Goal: Task Accomplishment & Management: Use online tool/utility

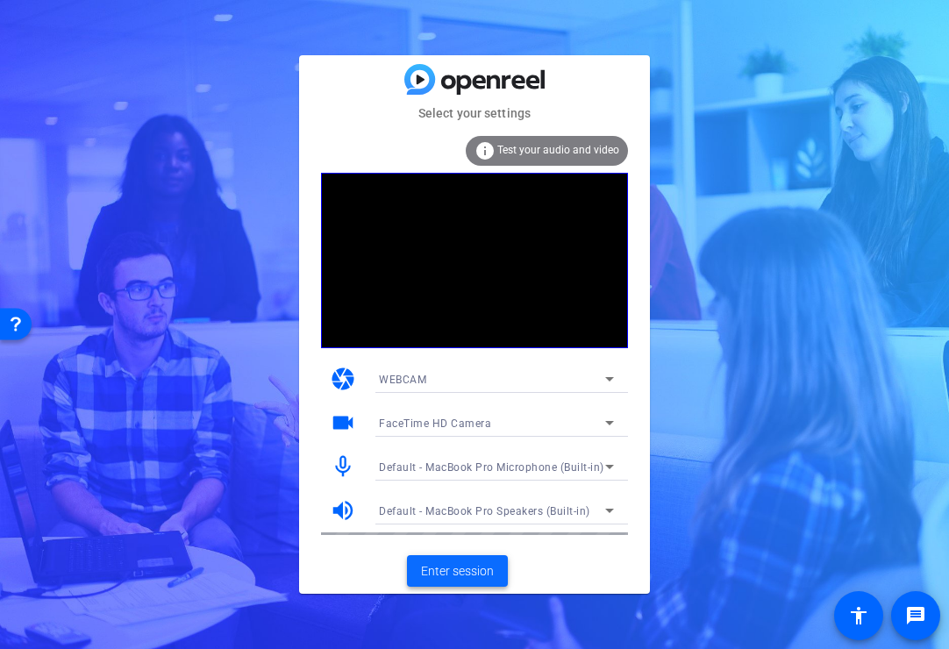
click at [423, 574] on span "Enter session" at bounding box center [457, 571] width 73 height 18
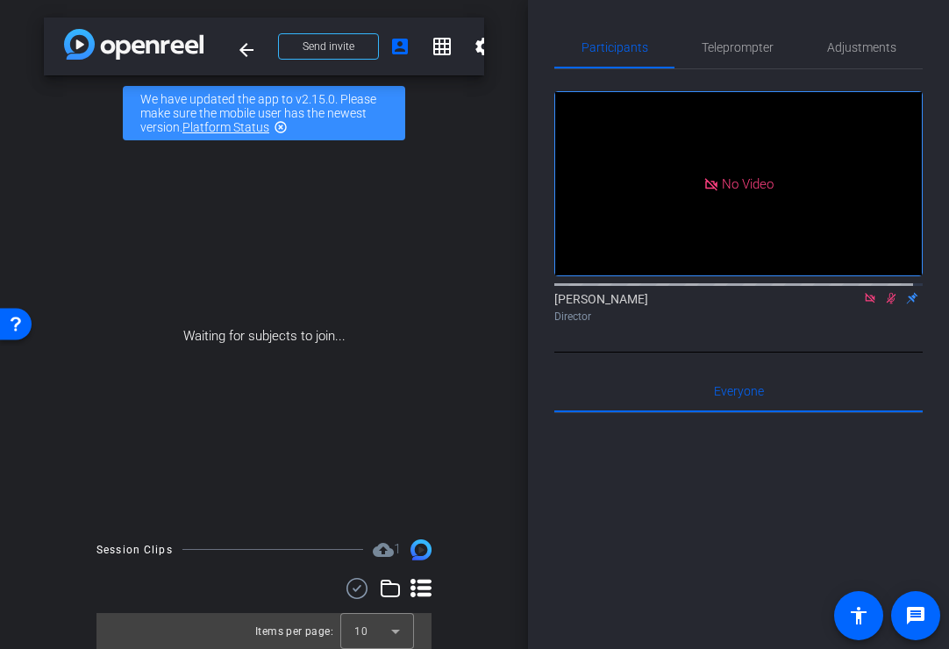
click at [884, 304] on icon at bounding box center [891, 298] width 14 height 12
click at [863, 304] on icon at bounding box center [870, 298] width 14 height 12
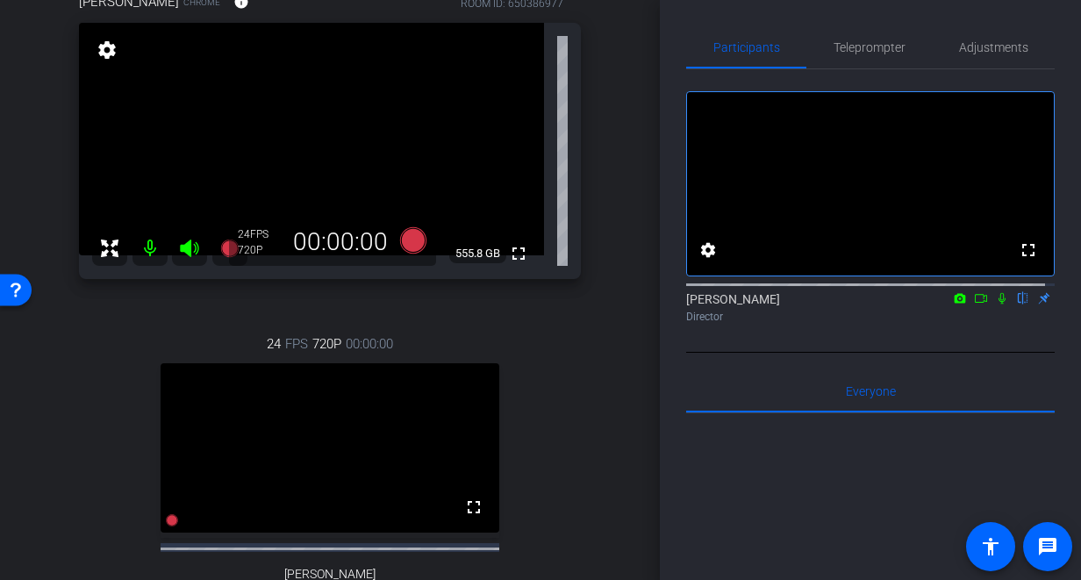
scroll to position [341, 0]
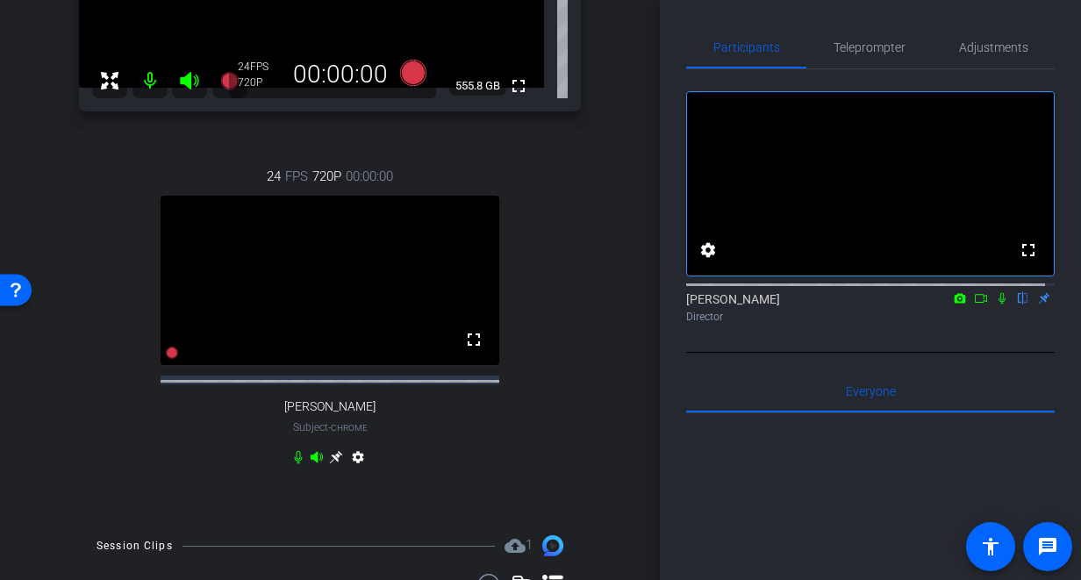
click at [329, 464] on icon at bounding box center [336, 457] width 14 height 14
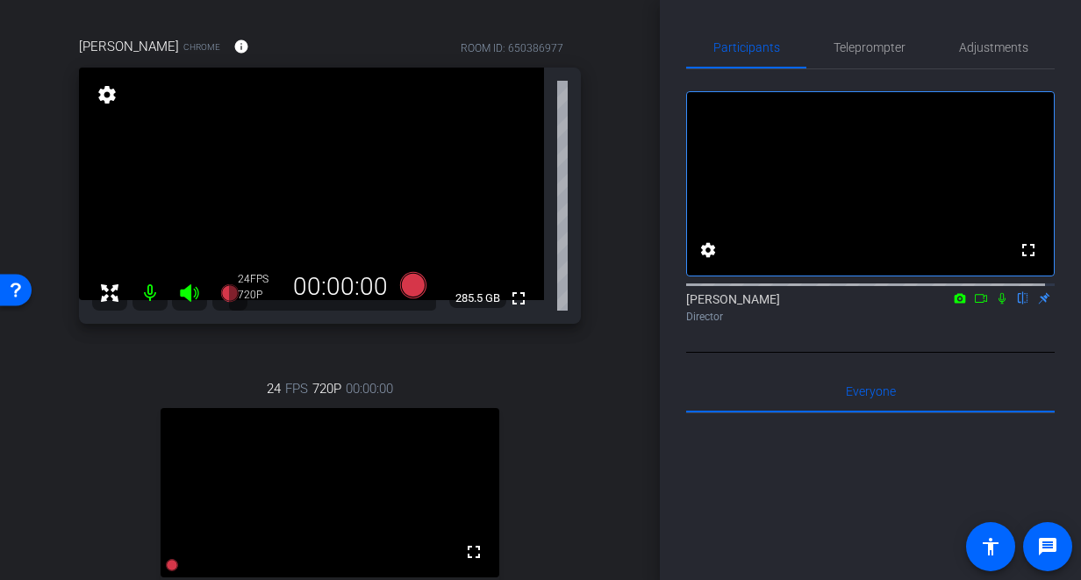
scroll to position [89, 0]
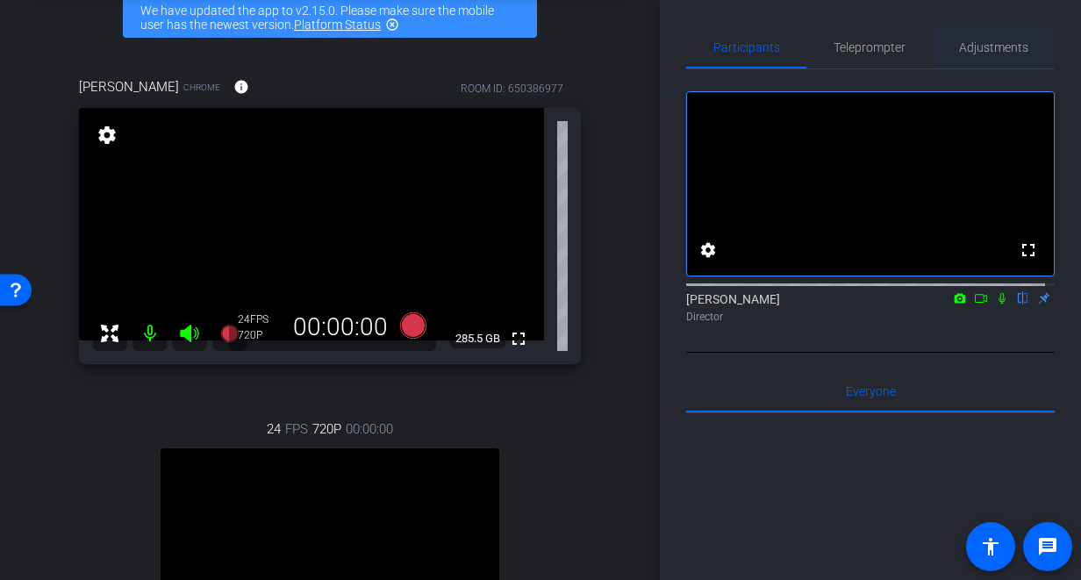
click at [959, 52] on span "Adjustments" at bounding box center [993, 47] width 69 height 12
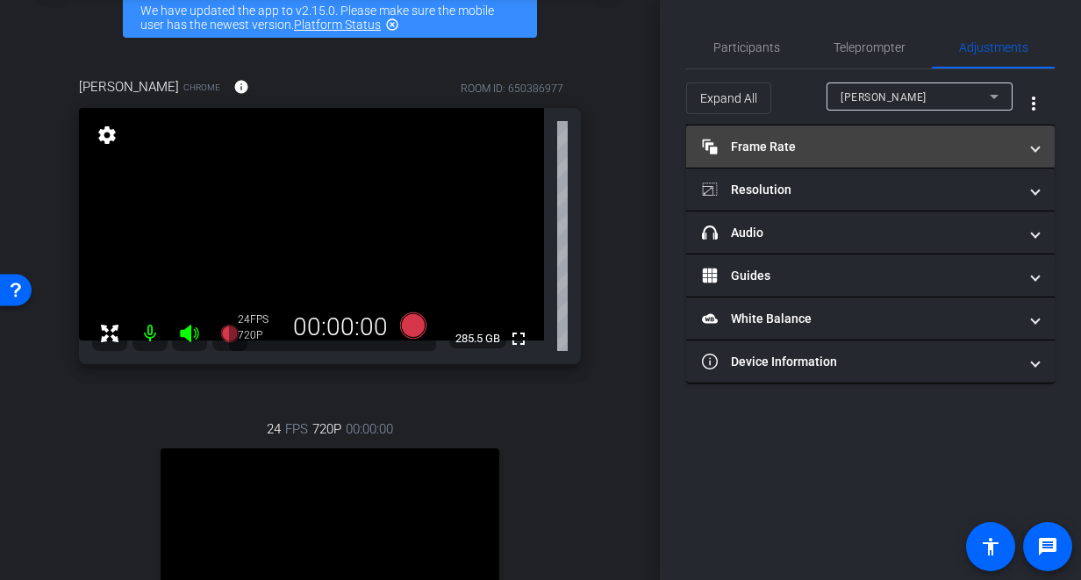
click at [893, 139] on mat-panel-title "Frame Rate Frame Rate" at bounding box center [860, 147] width 316 height 18
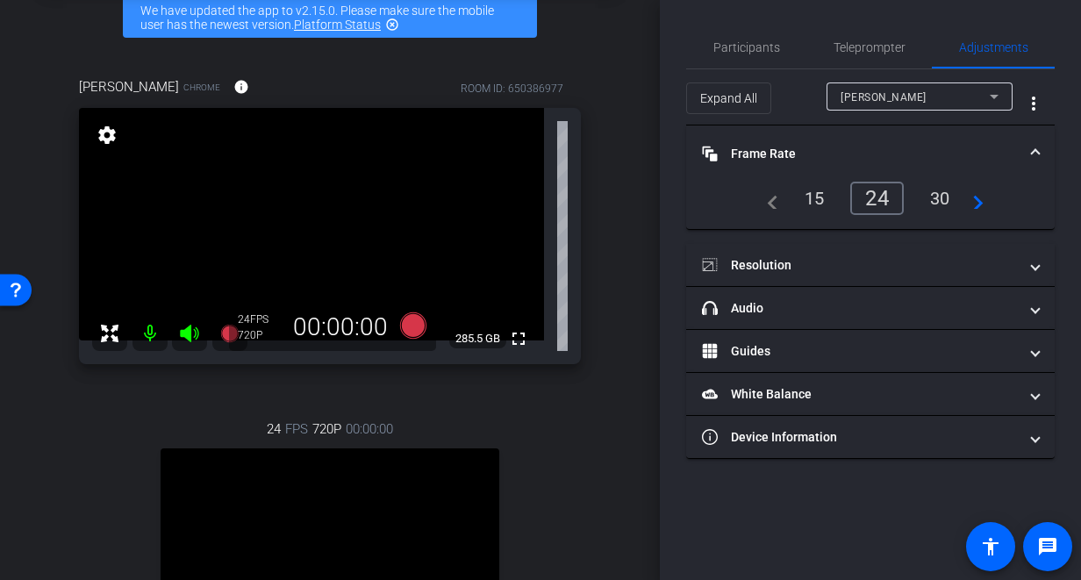
click at [896, 100] on span "[PERSON_NAME]" at bounding box center [883, 97] width 86 height 12
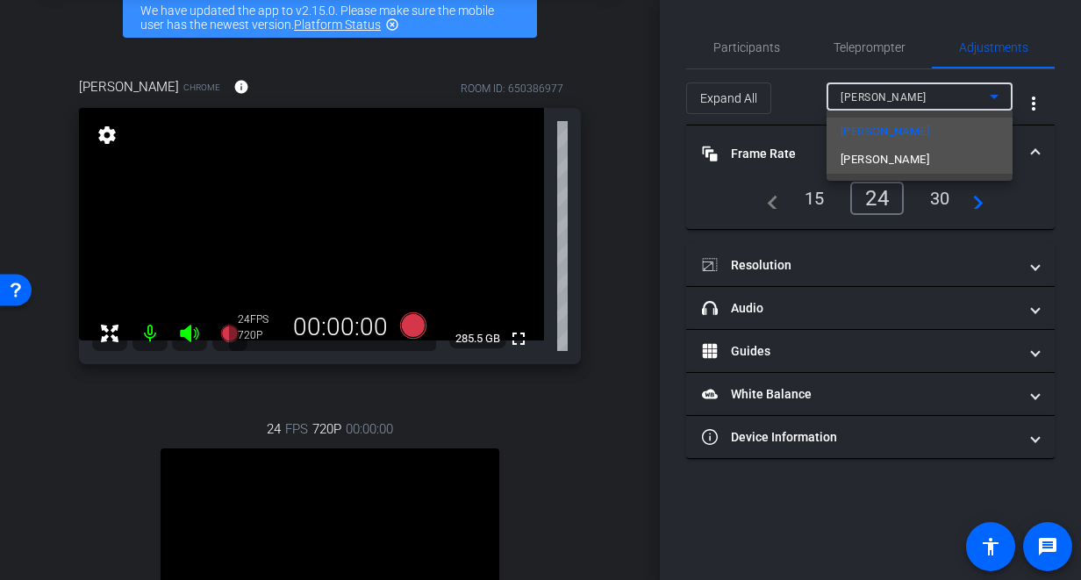
click at [884, 161] on span "[PERSON_NAME]" at bounding box center [884, 159] width 89 height 21
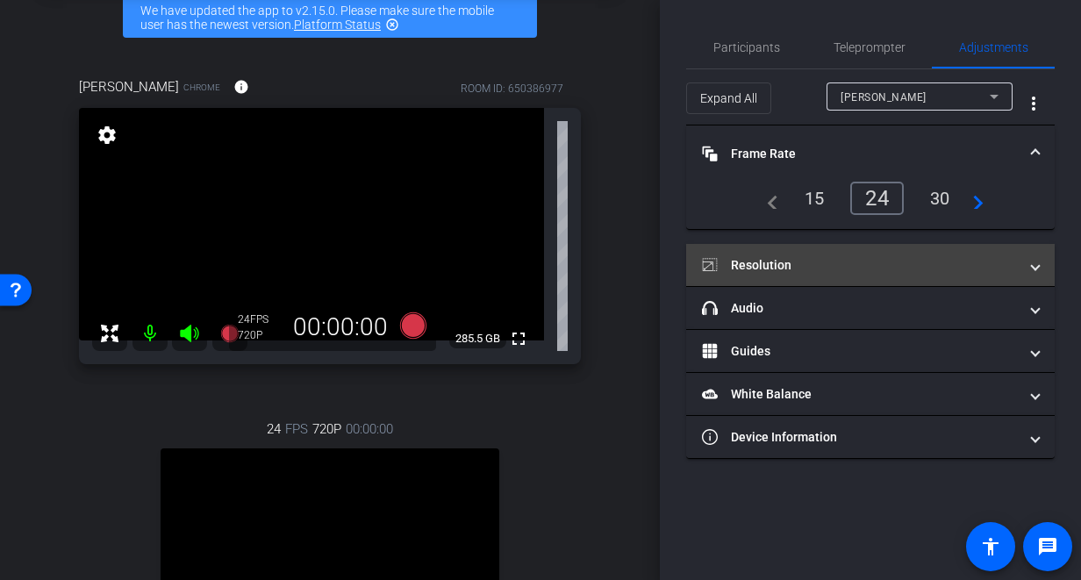
click at [860, 256] on mat-panel-title "Resolution" at bounding box center [860, 265] width 316 height 18
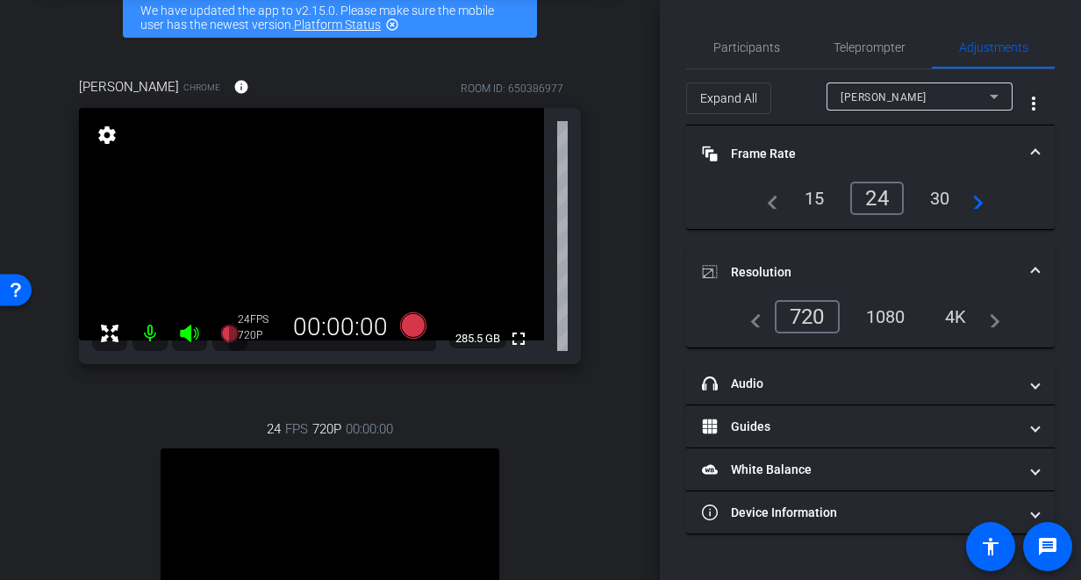
click at [895, 317] on div "1080" at bounding box center [886, 317] width 66 height 30
click at [738, 48] on span "Participants" at bounding box center [746, 47] width 67 height 12
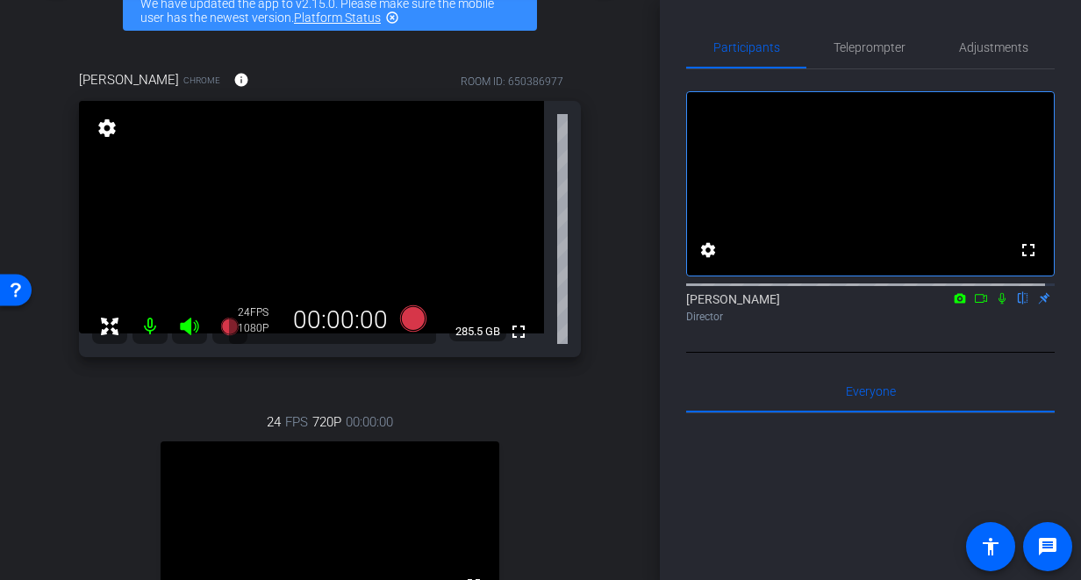
scroll to position [97, 0]
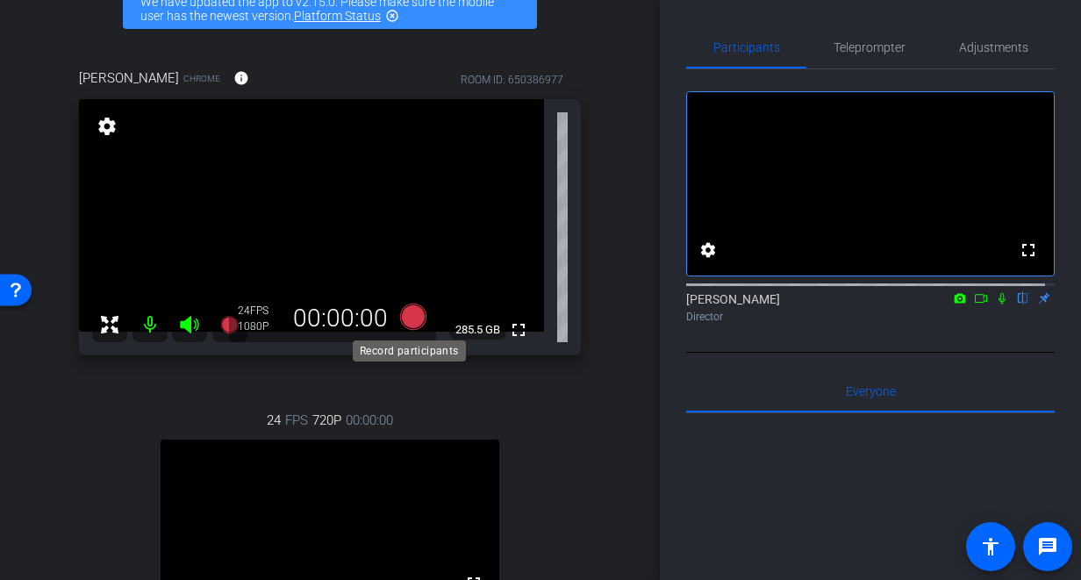
click at [410, 314] on icon at bounding box center [413, 316] width 26 height 26
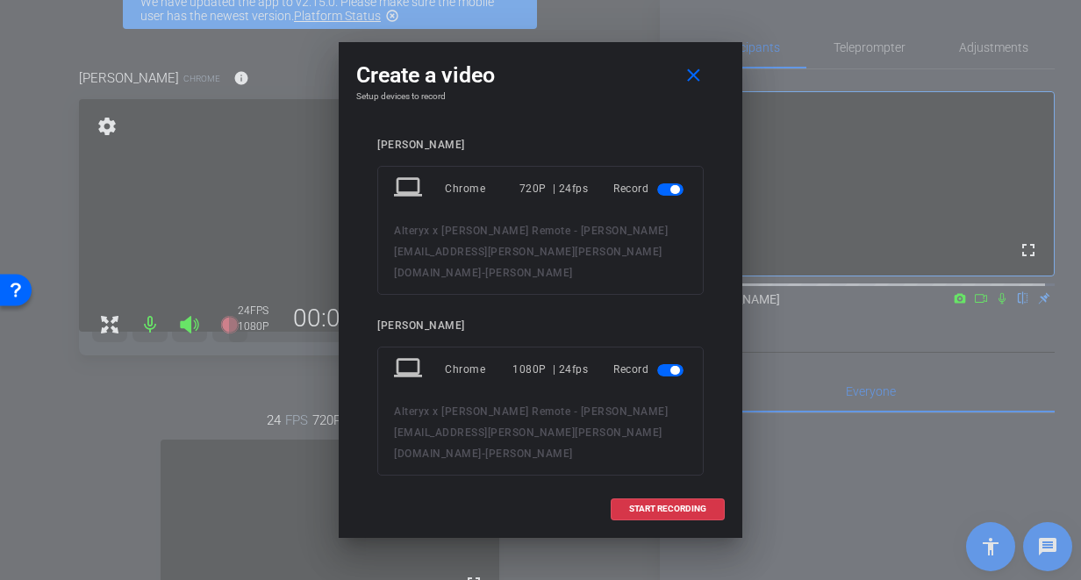
click at [657, 189] on span "button" at bounding box center [670, 189] width 26 height 12
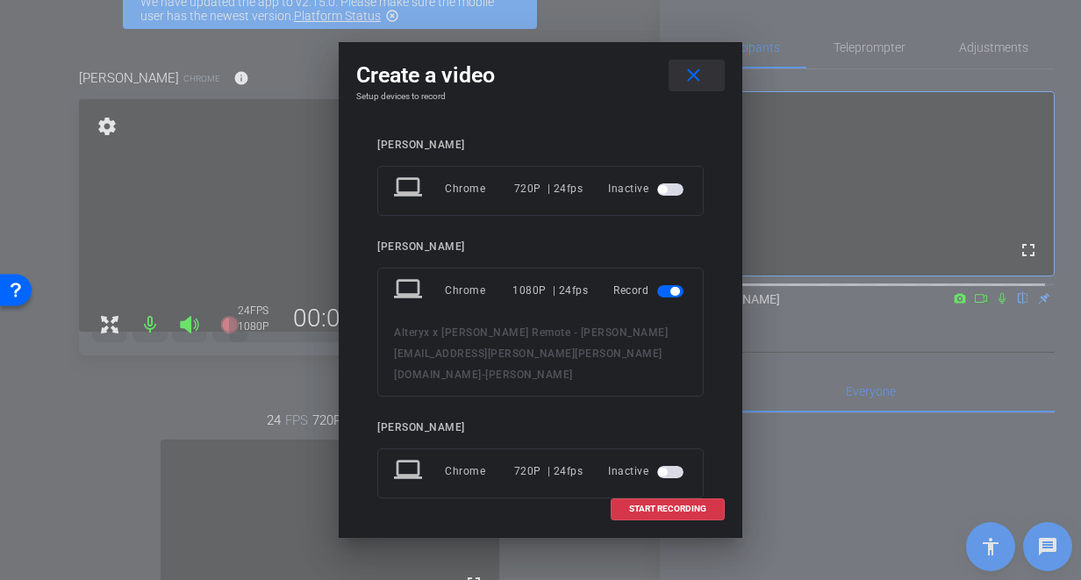
click at [685, 80] on mat-icon "close" at bounding box center [693, 76] width 22 height 22
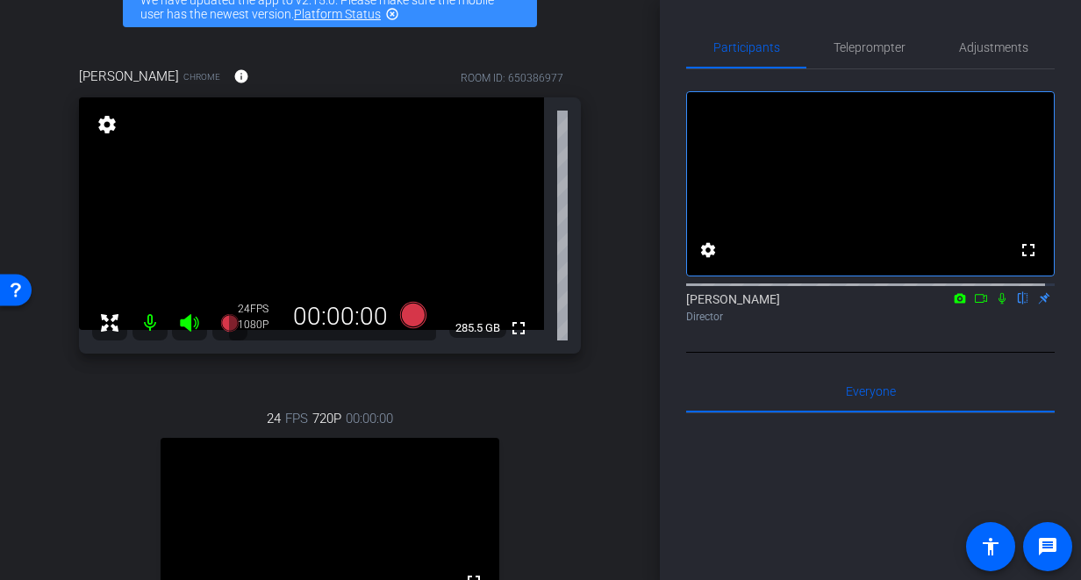
scroll to position [96, 0]
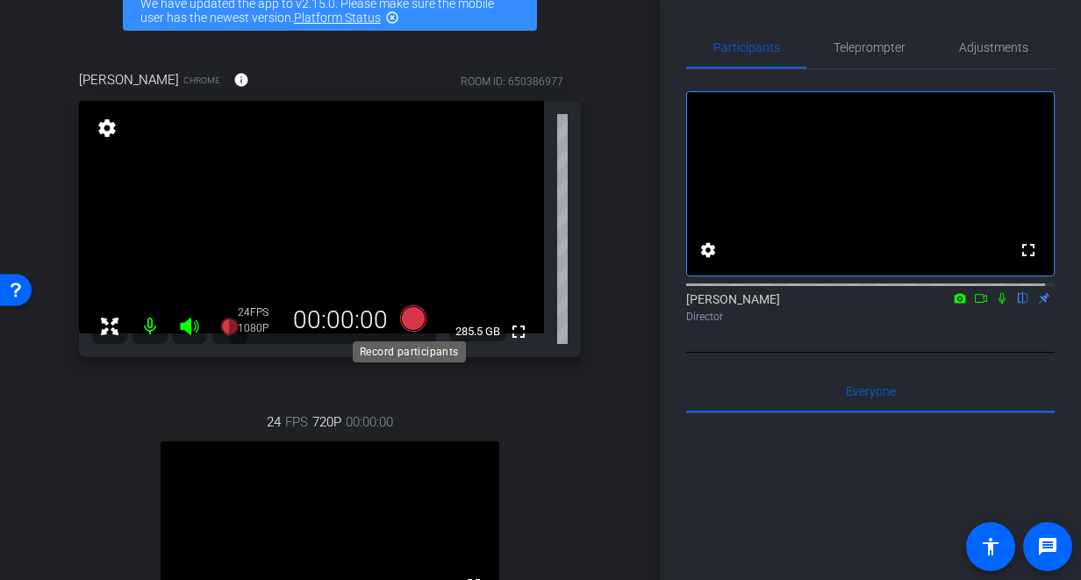
click at [406, 313] on icon at bounding box center [413, 318] width 26 height 26
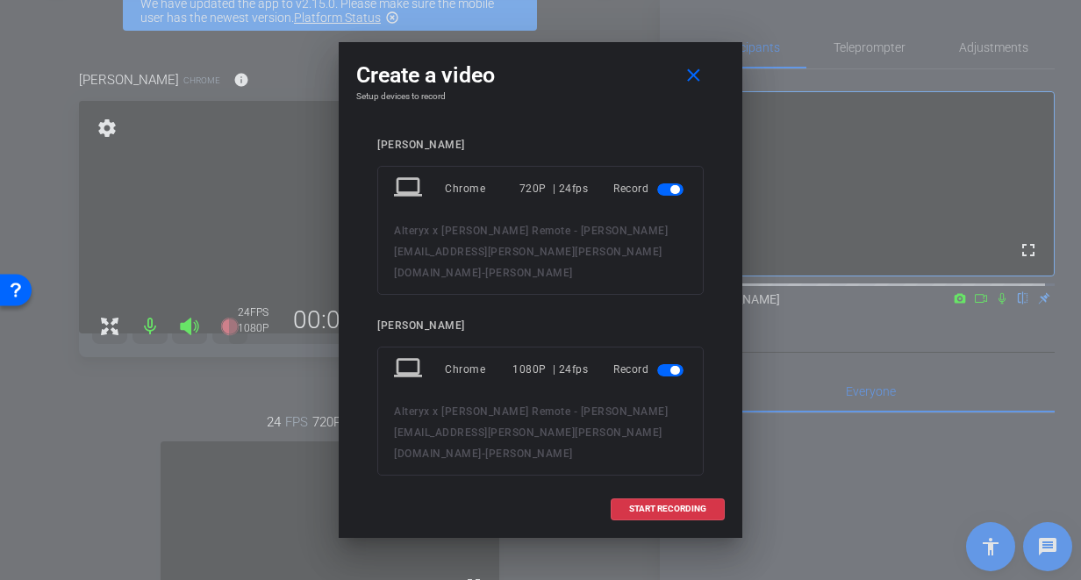
click at [657, 189] on span "button" at bounding box center [670, 189] width 26 height 12
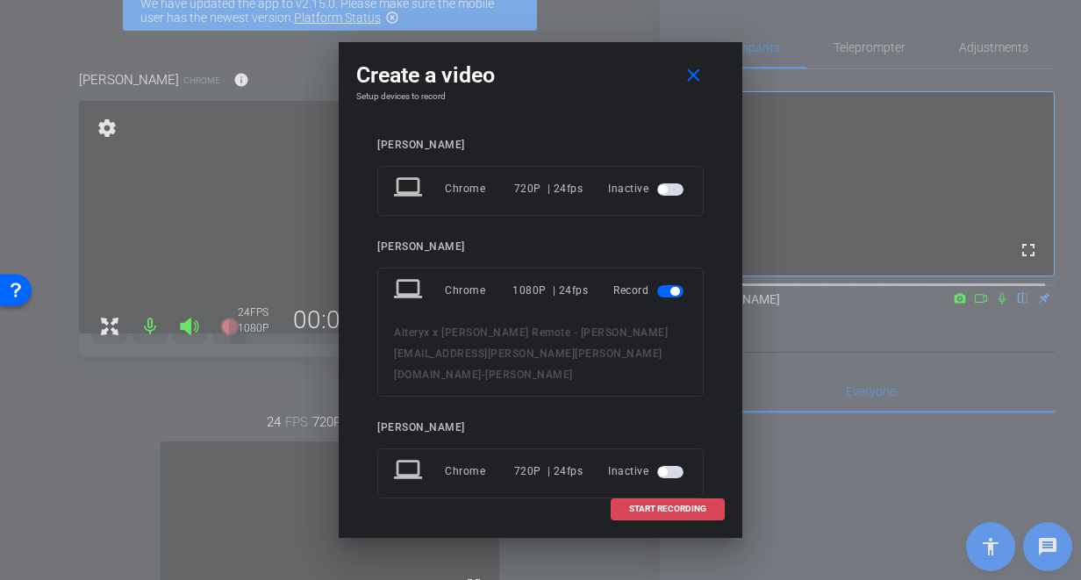
click at [690, 504] on span "START RECORDING" at bounding box center [667, 508] width 77 height 9
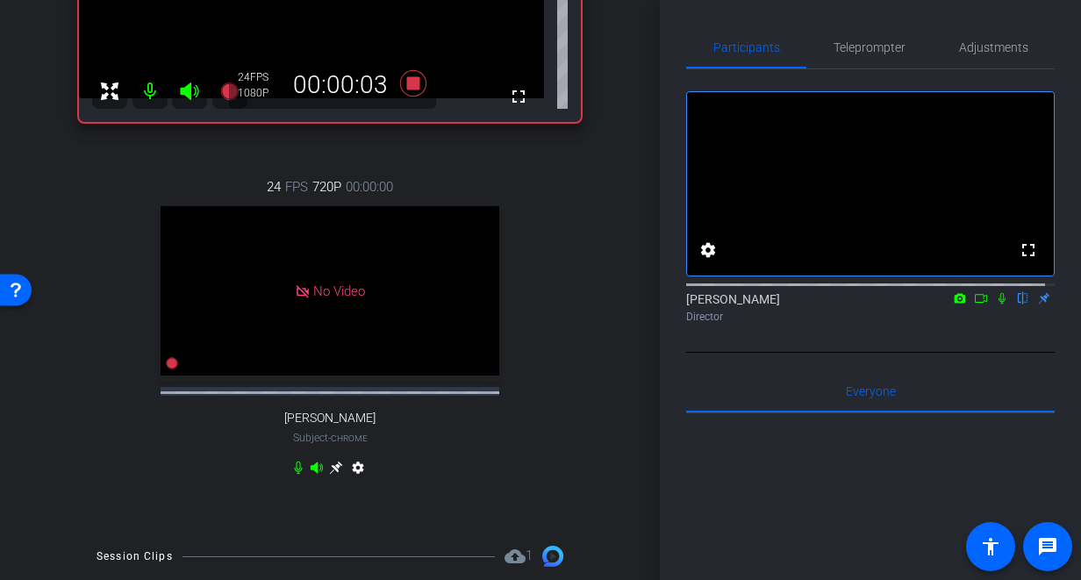
scroll to position [232, 0]
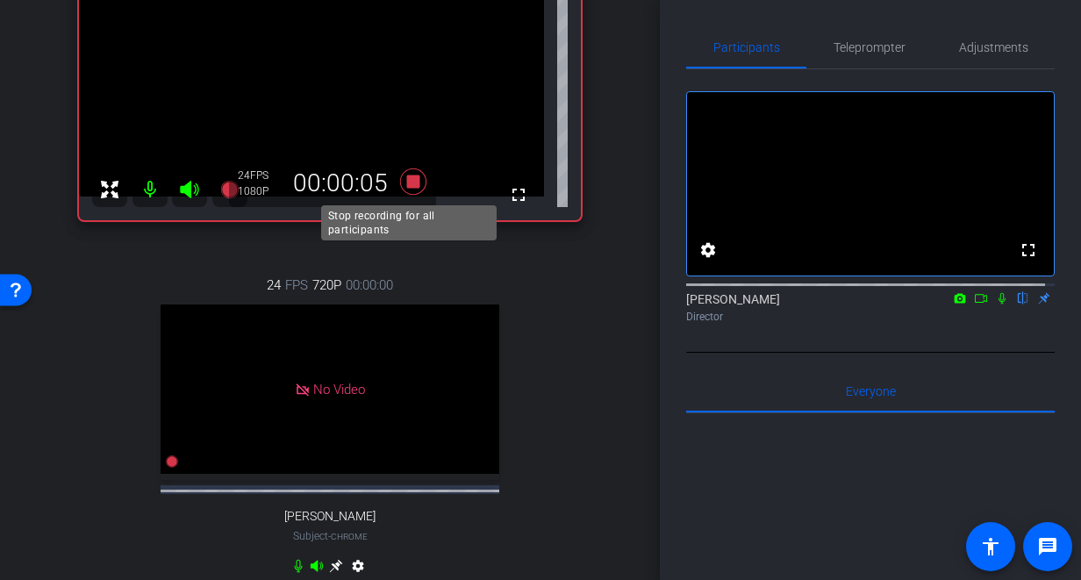
click at [410, 182] on icon at bounding box center [413, 181] width 26 height 26
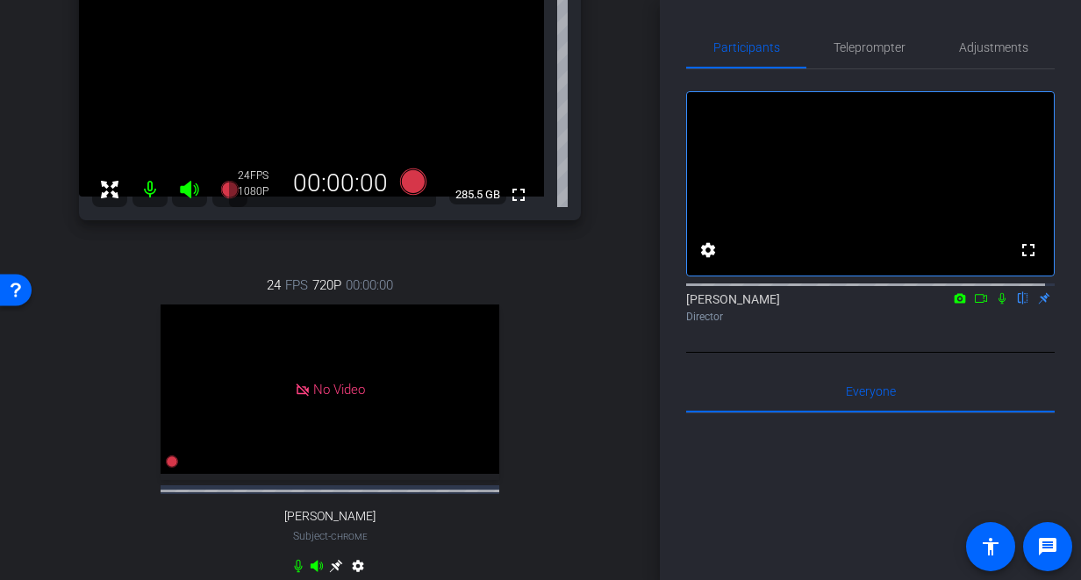
scroll to position [525, 0]
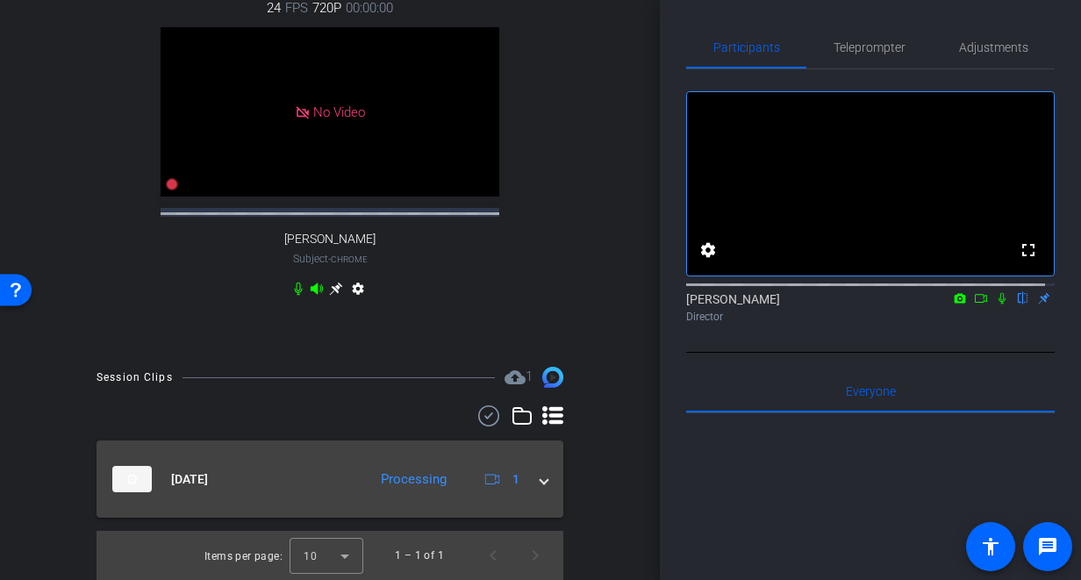
click at [540, 477] on span at bounding box center [543, 479] width 7 height 18
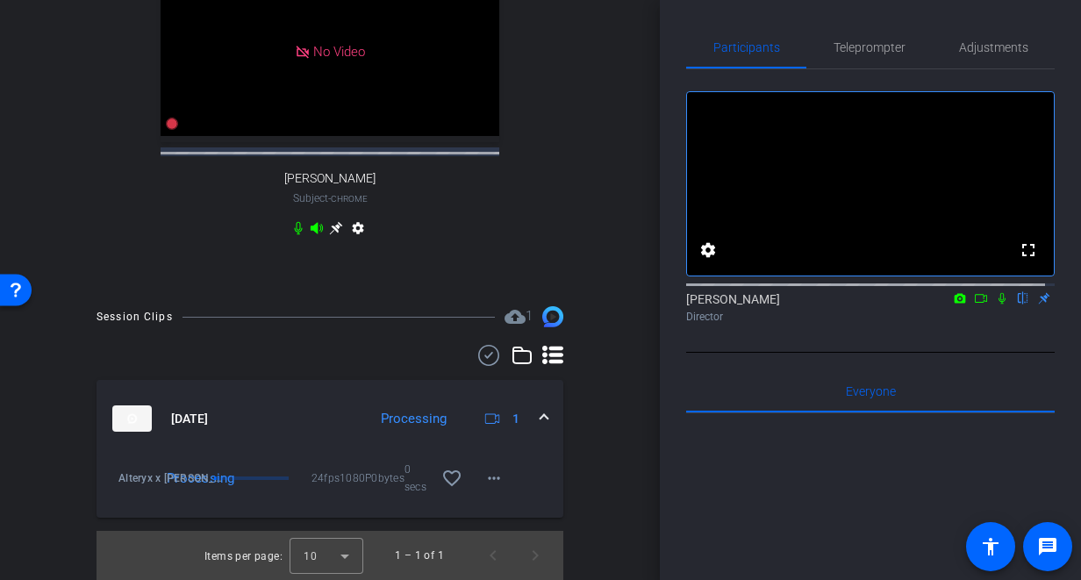
scroll to position [586, 0]
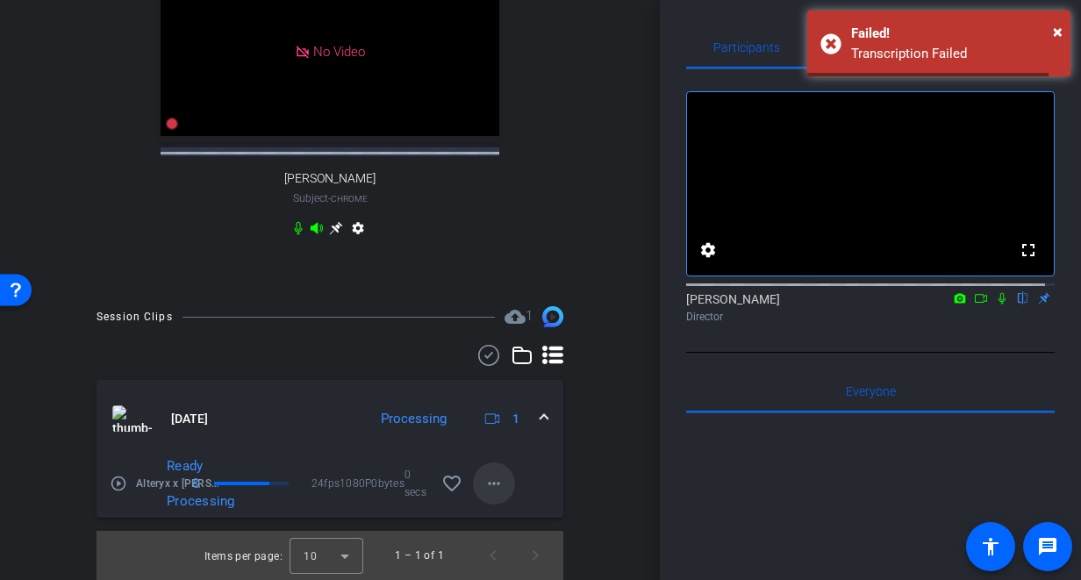
click at [496, 484] on span at bounding box center [494, 483] width 42 height 42
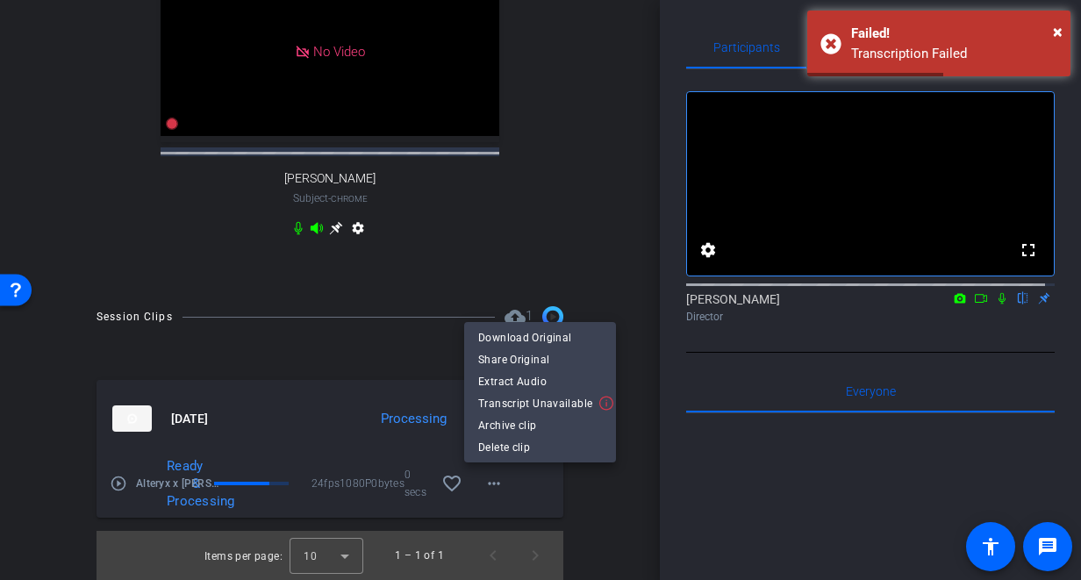
click at [582, 488] on div at bounding box center [540, 290] width 1081 height 580
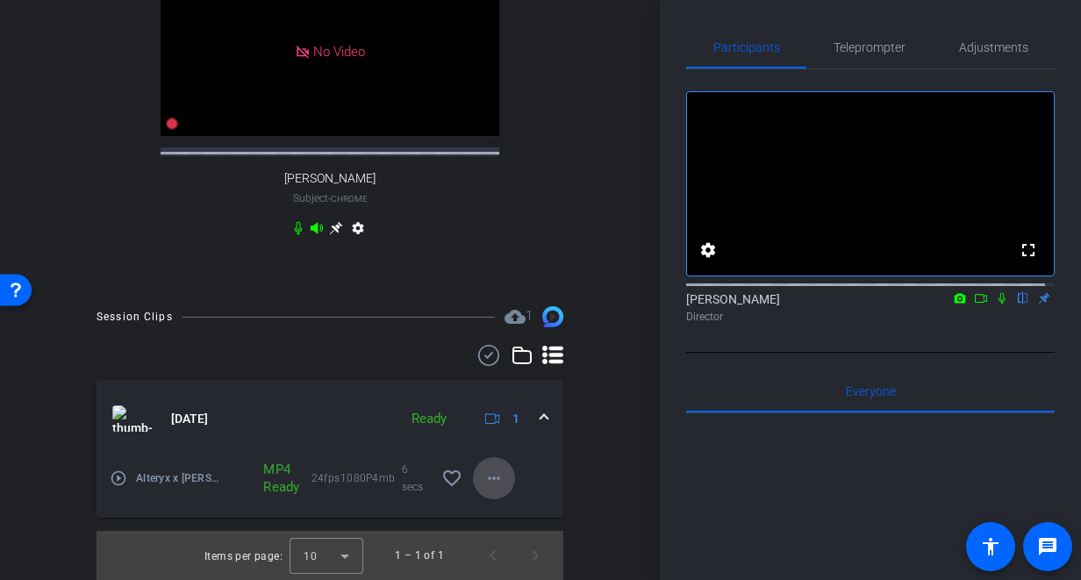
click at [483, 482] on mat-icon "more_horiz" at bounding box center [493, 478] width 21 height 21
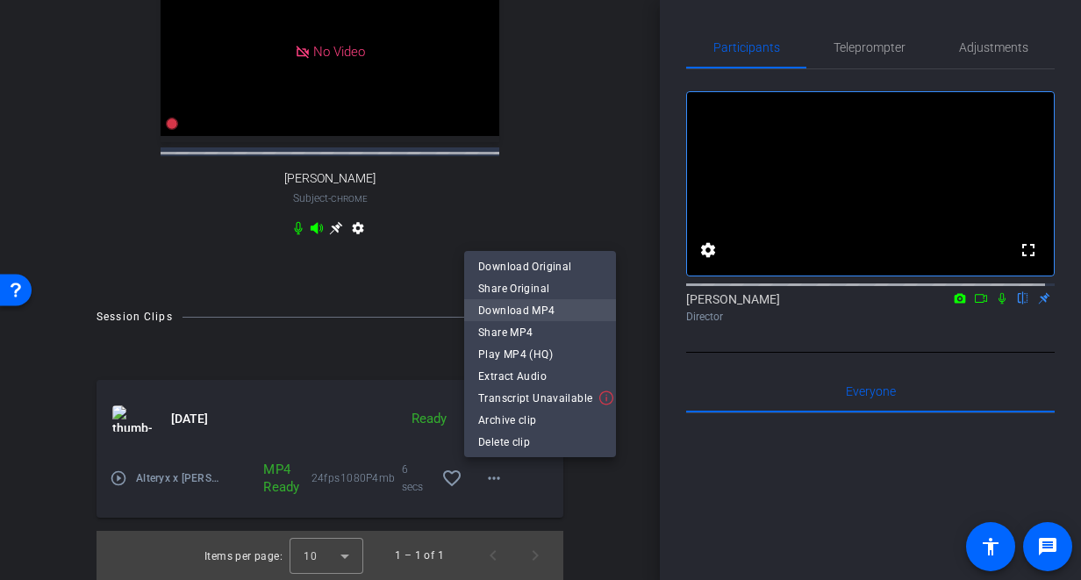
click at [531, 316] on span "Download MP4" at bounding box center [540, 310] width 124 height 21
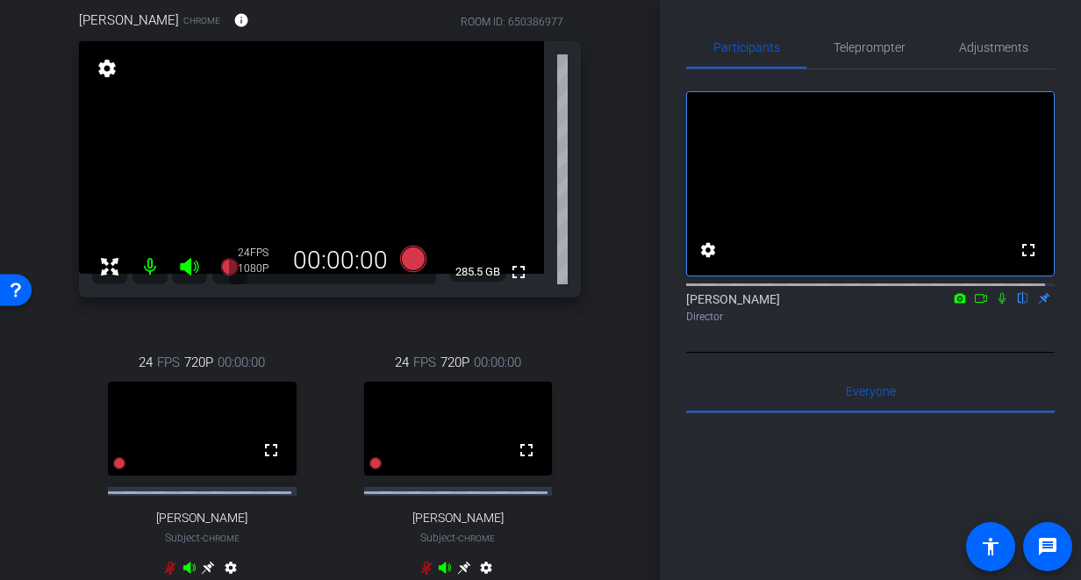
scroll to position [153, 0]
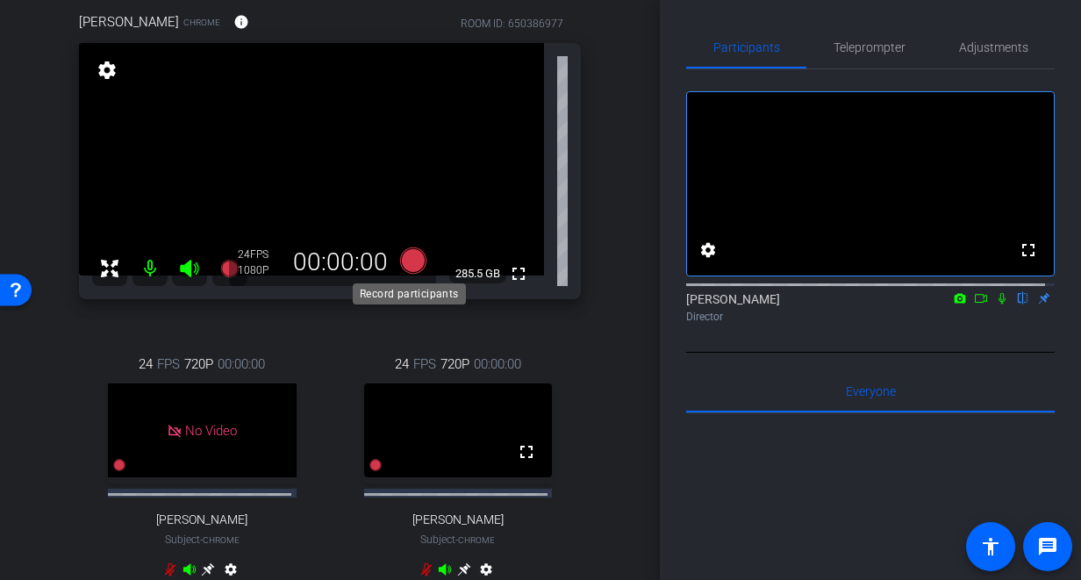
click at [403, 260] on icon at bounding box center [413, 260] width 26 height 26
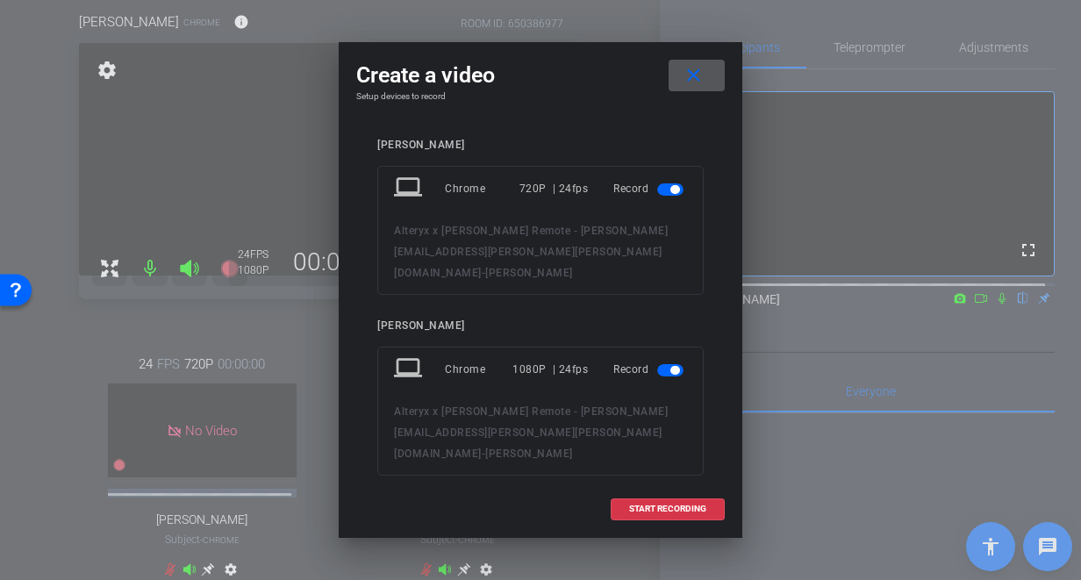
click at [657, 189] on span "button" at bounding box center [670, 189] width 26 height 12
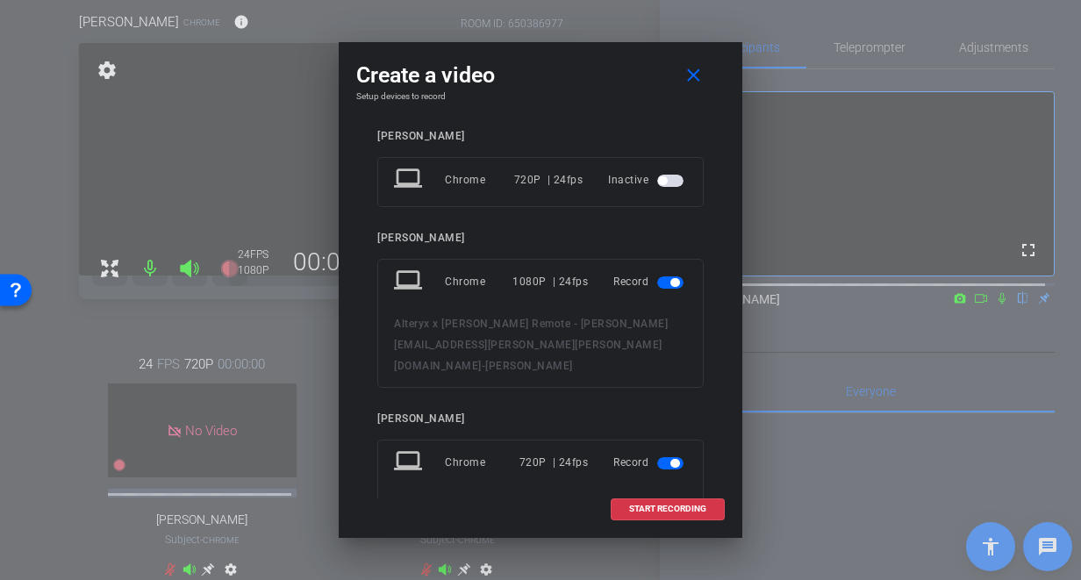
scroll to position [22, 0]
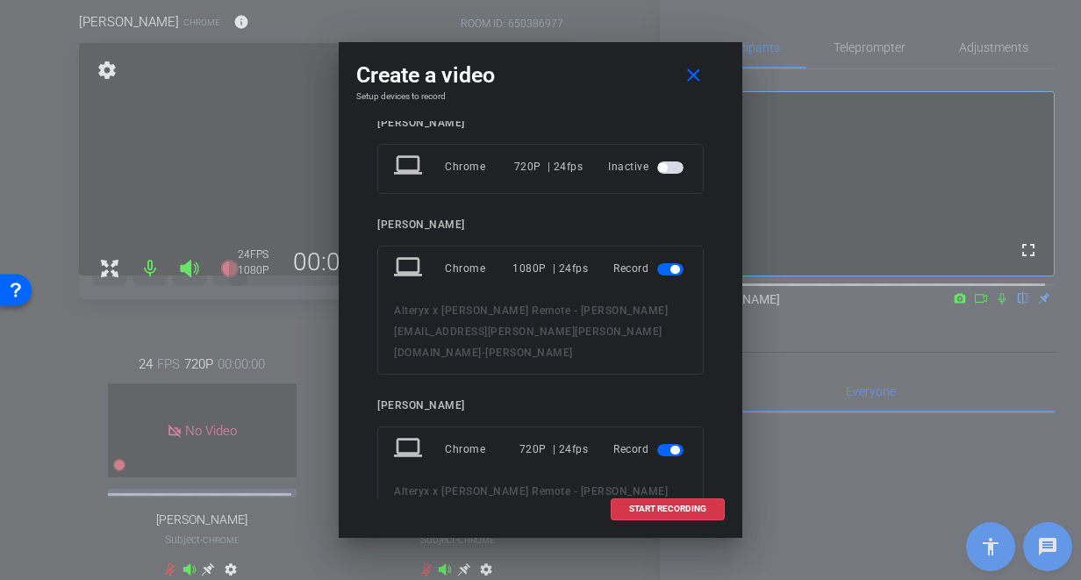
click at [671, 444] on span "button" at bounding box center [670, 450] width 26 height 12
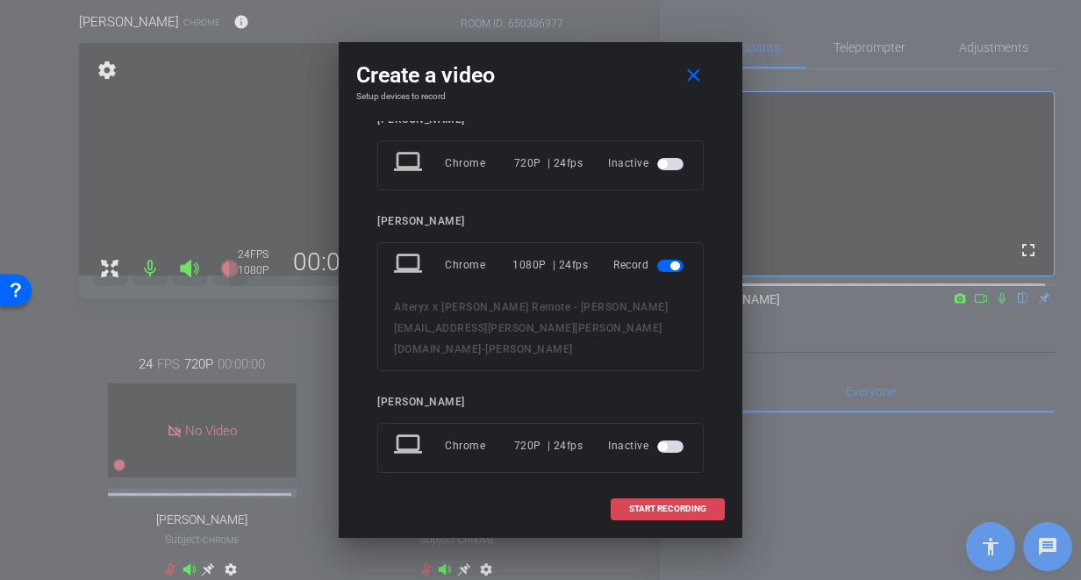
scroll to position [21, 0]
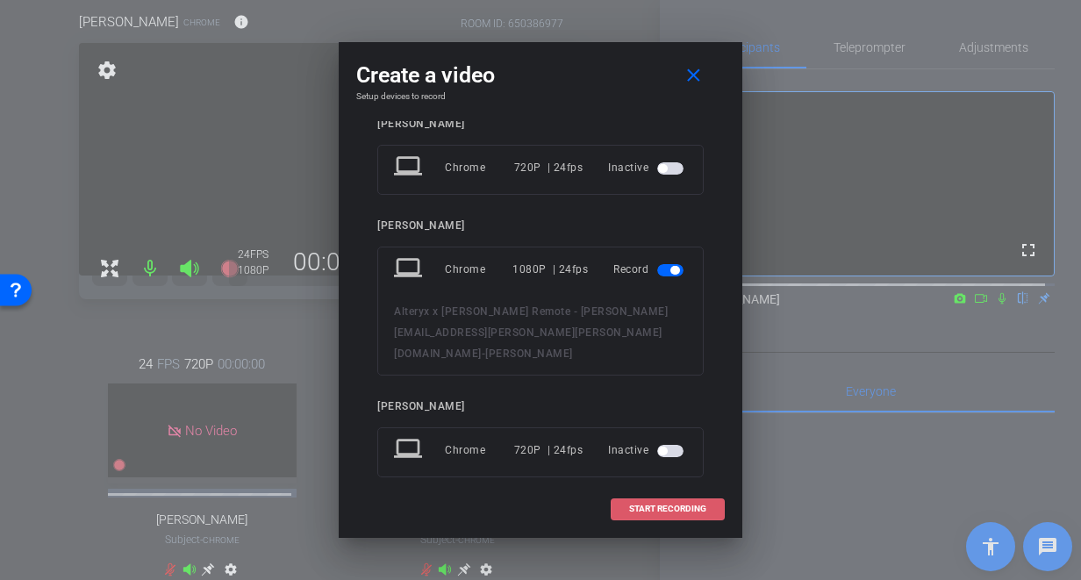
click at [664, 504] on span "START RECORDING" at bounding box center [667, 508] width 77 height 9
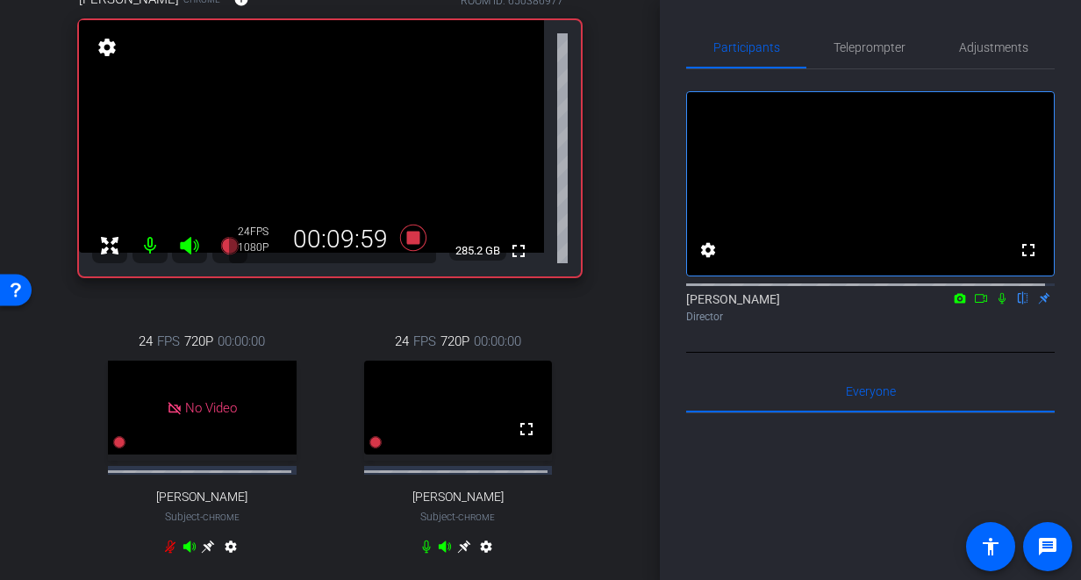
scroll to position [176, 0]
click at [998, 304] on icon at bounding box center [1001, 298] width 7 height 11
click at [617, 359] on div "arrow_back Alteryx x [PERSON_NAME] Remote - [PERSON_NAME][EMAIL_ADDRESS][PERSON…" at bounding box center [330, 114] width 660 height 580
click at [622, 268] on div "arrow_back Alteryx x [PERSON_NAME] Remote - [PERSON_NAME][EMAIL_ADDRESS][PERSON…" at bounding box center [330, 114] width 660 height 580
click at [997, 304] on icon at bounding box center [1002, 298] width 10 height 11
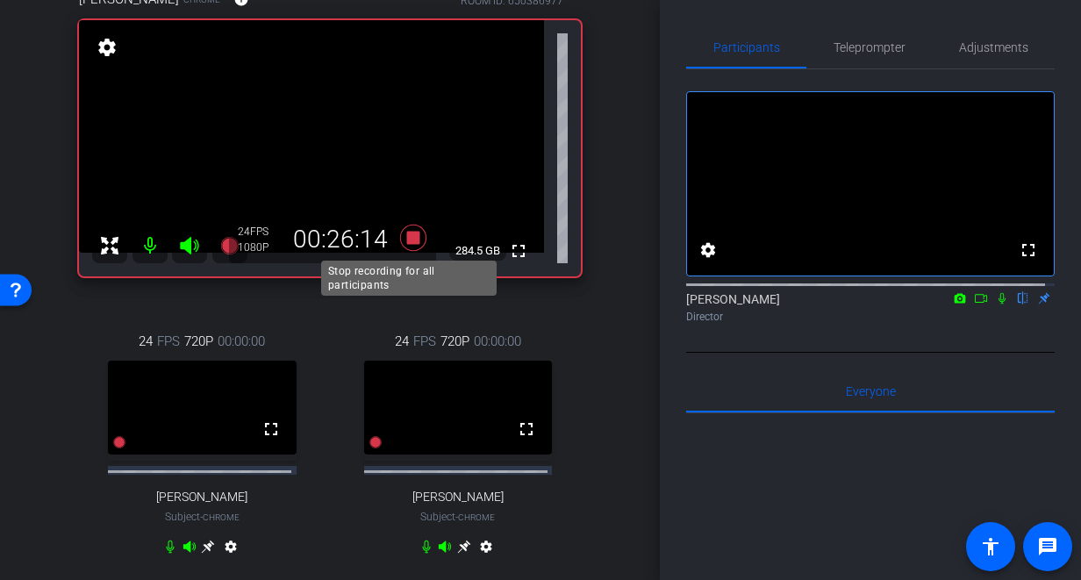
click at [412, 237] on icon at bounding box center [413, 238] width 26 height 26
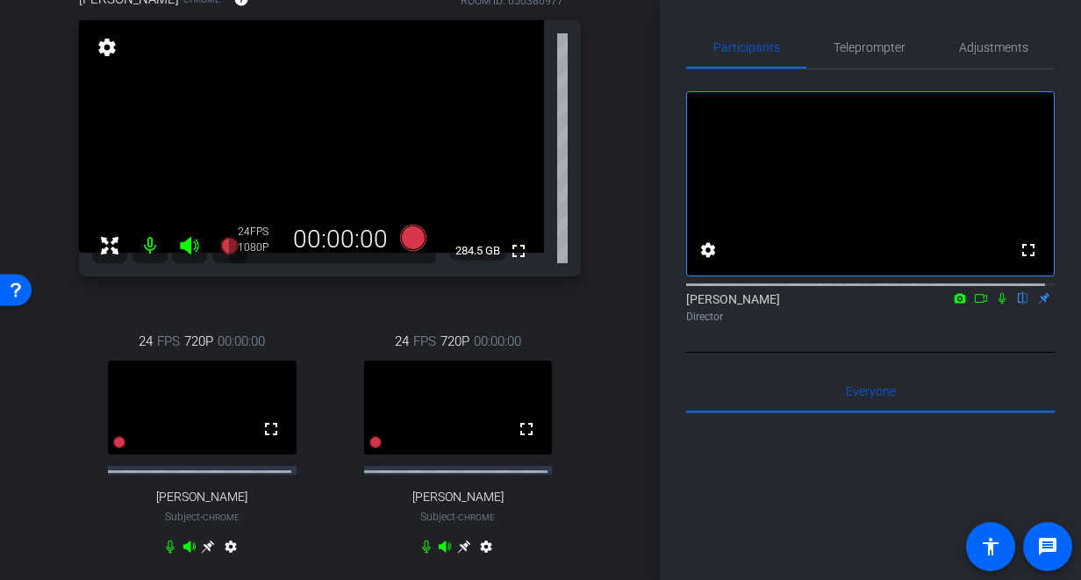
scroll to position [595, 0]
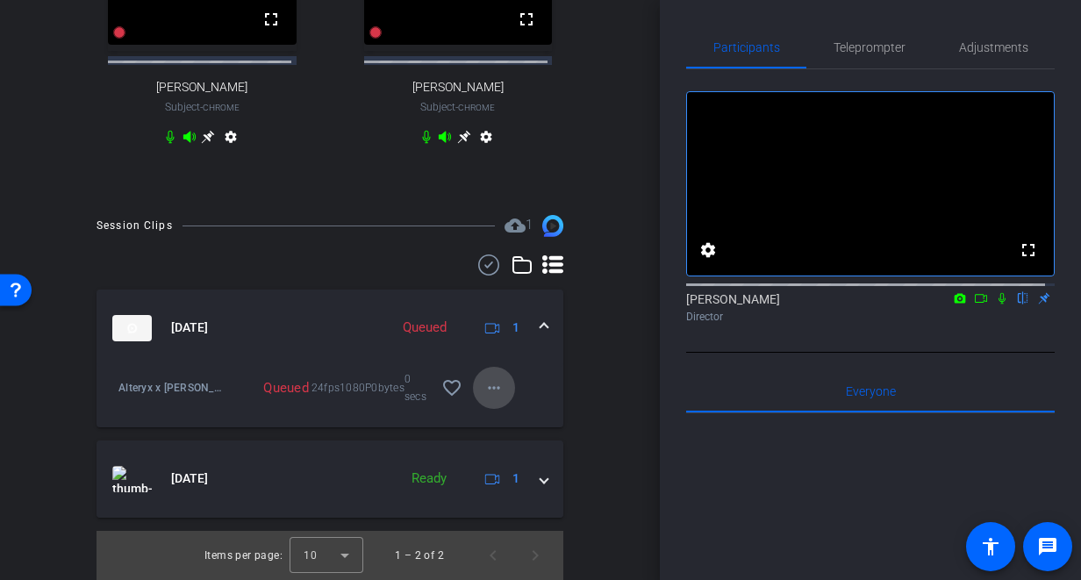
click at [492, 389] on mat-icon "more_horiz" at bounding box center [493, 387] width 21 height 21
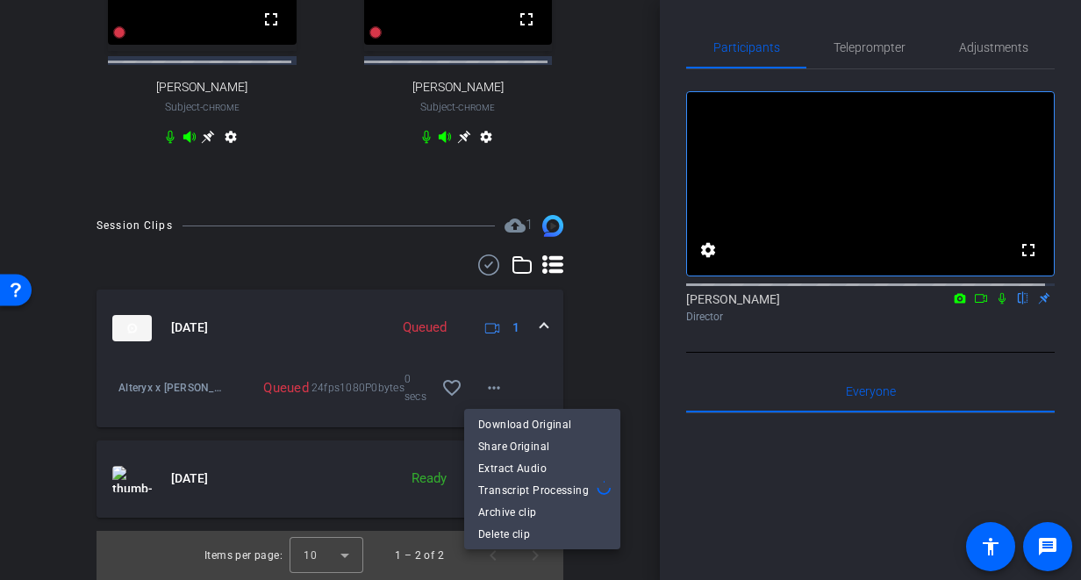
click at [597, 364] on div at bounding box center [540, 290] width 1081 height 580
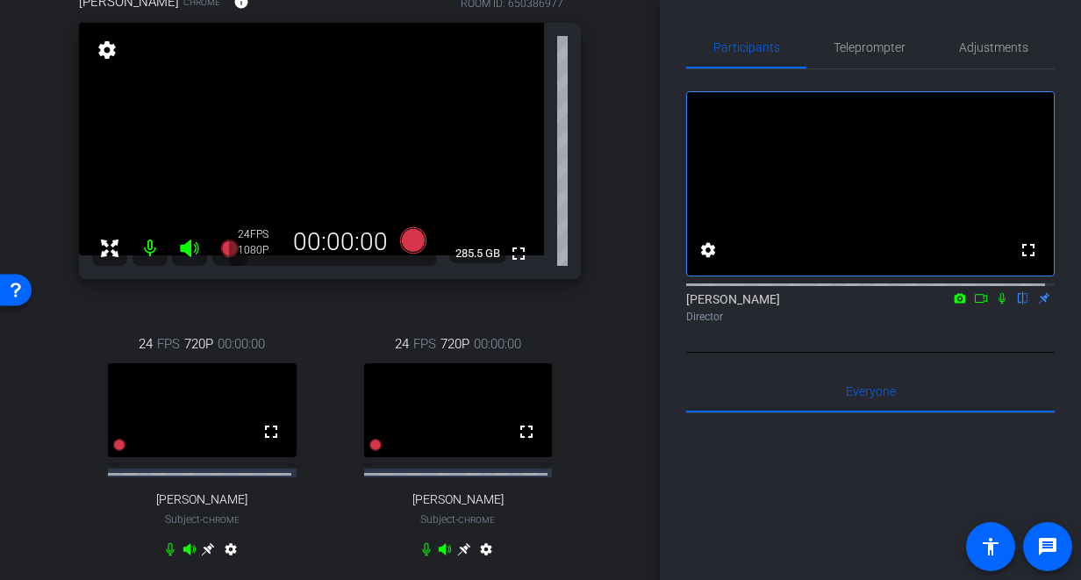
scroll to position [173, 0]
click at [995, 304] on icon at bounding box center [1002, 298] width 14 height 12
click at [974, 304] on icon at bounding box center [981, 298] width 14 height 12
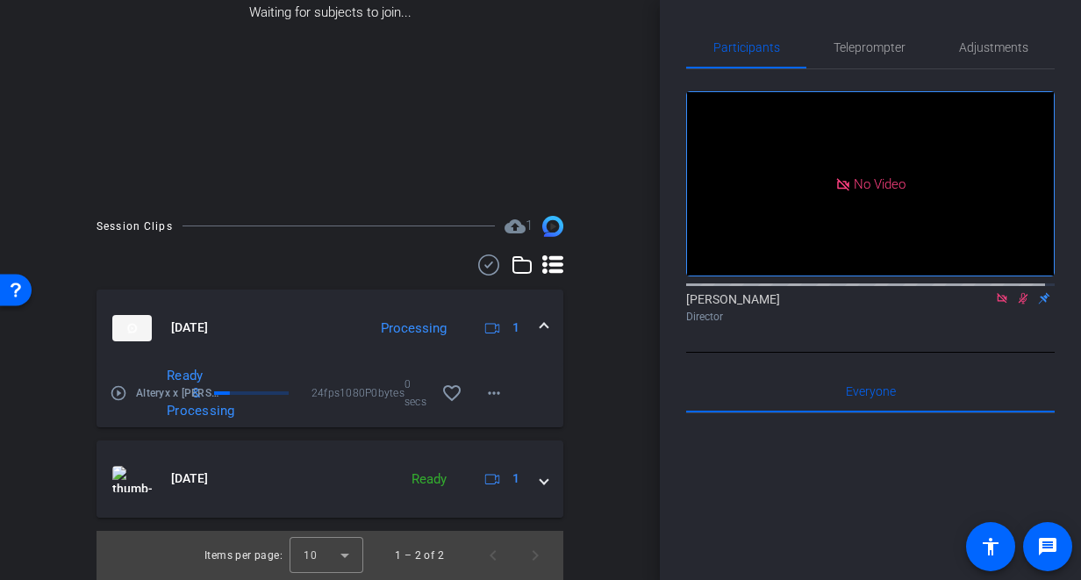
scroll to position [310, 0]
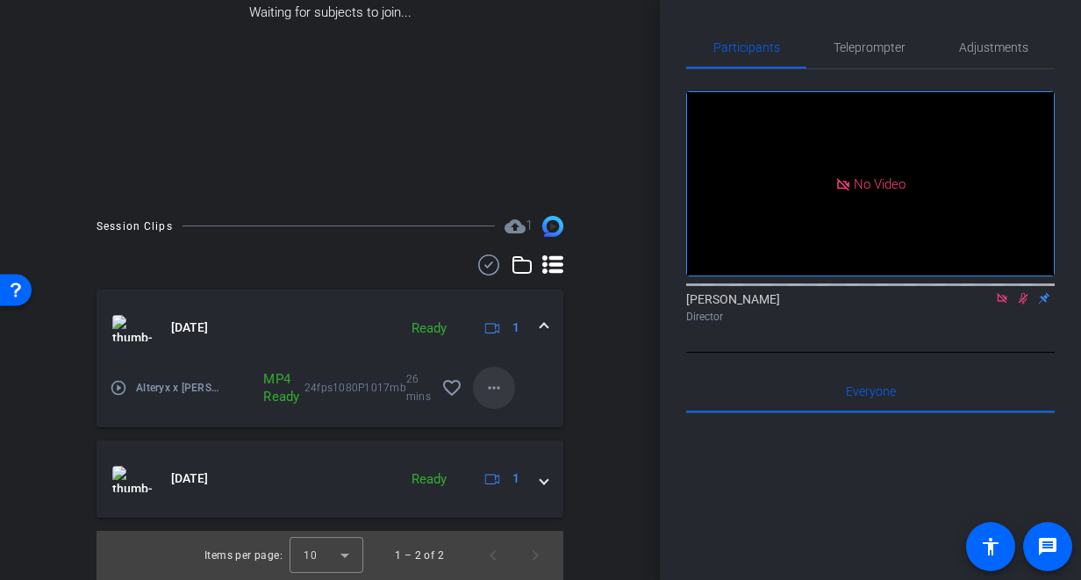
click at [498, 391] on mat-icon "more_horiz" at bounding box center [493, 387] width 21 height 21
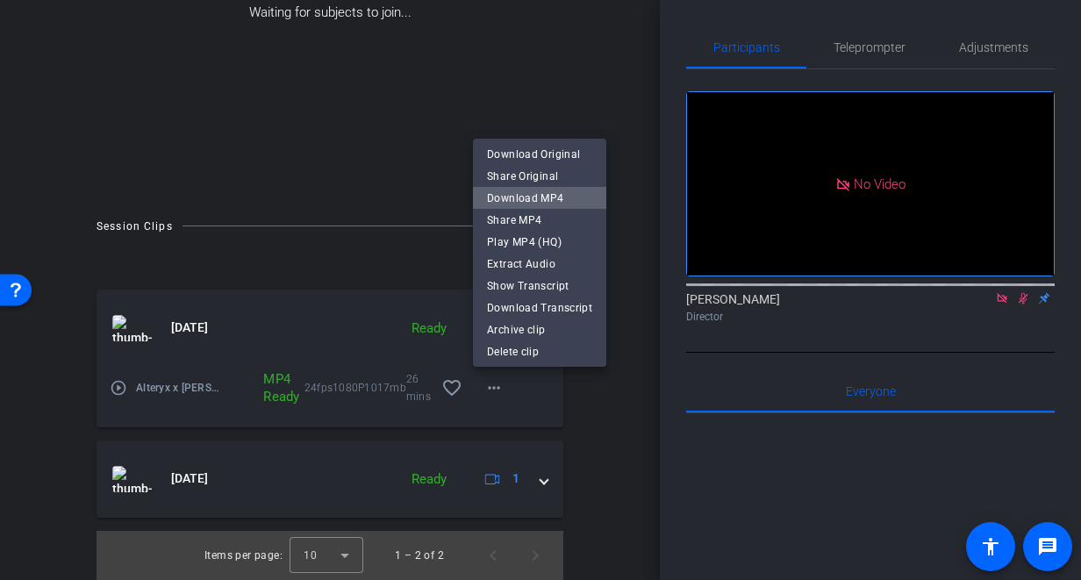
click at [570, 198] on span "Download MP4" at bounding box center [539, 198] width 105 height 21
